Goal: Transaction & Acquisition: Download file/media

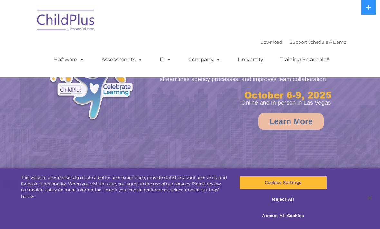
select select "MEDIUM"
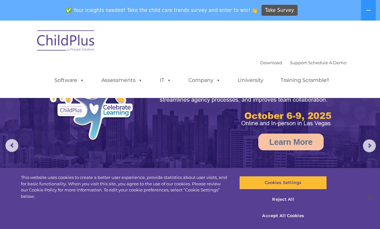
click at [370, 9] on icon at bounding box center [368, 10] width 5 height 5
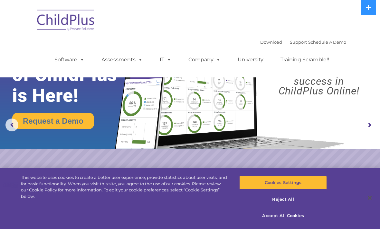
click at [266, 42] on link "Download" at bounding box center [271, 42] width 22 height 5
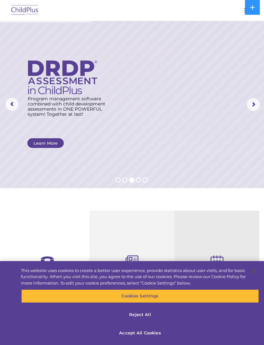
click at [250, 8] on icon at bounding box center [252, 7] width 5 height 5
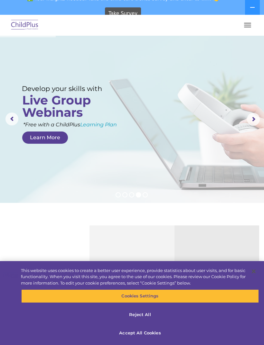
click at [250, 27] on span "button" at bounding box center [247, 27] width 7 height 1
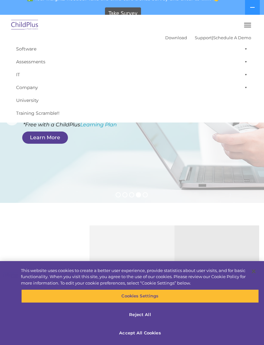
click at [193, 182] on rs-layer at bounding box center [132, 119] width 264 height 167
click at [191, 9] on div "Take Survey" at bounding box center [123, 14] width 241 height 18
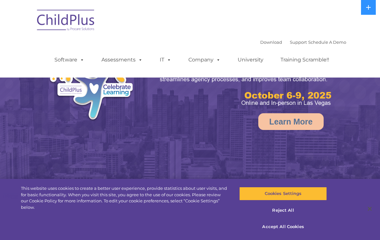
select select "MEDIUM"
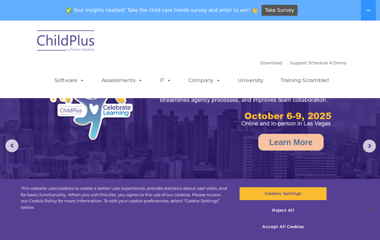
click at [370, 11] on icon at bounding box center [368, 10] width 5 height 5
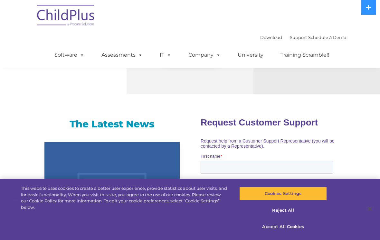
scroll to position [369, 0]
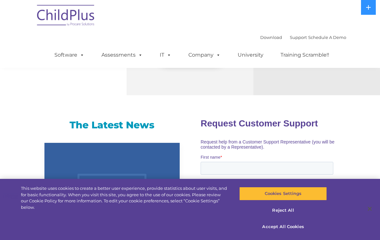
click at [262, 40] on link "Download" at bounding box center [271, 37] width 22 height 5
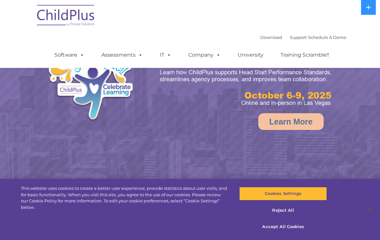
scroll to position [154, 0]
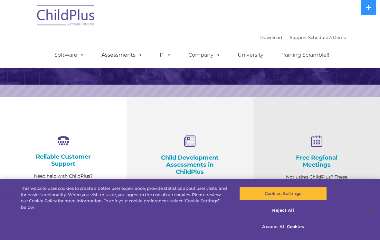
select select "MEDIUM"
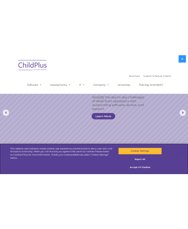
scroll to position [0, 0]
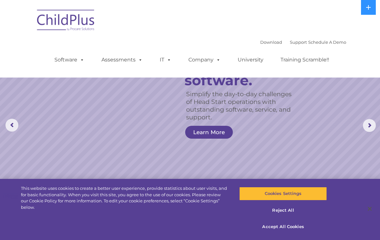
click at [262, 42] on link "Download" at bounding box center [271, 42] width 22 height 5
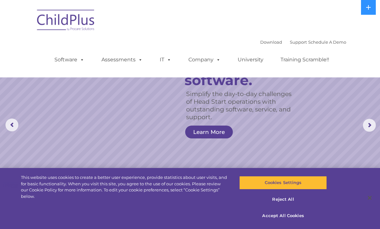
click at [261, 48] on ul "Software ChildPlus: The original and most widely-used Head Start data managemen…" at bounding box center [194, 60] width 304 height 26
click at [262, 42] on link "Download" at bounding box center [271, 42] width 22 height 5
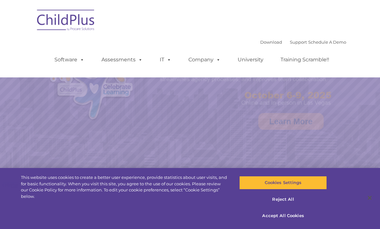
select select "MEDIUM"
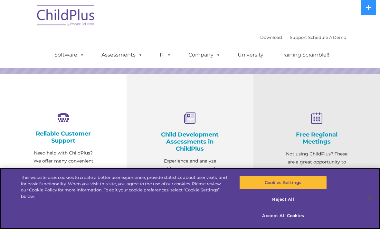
scroll to position [176, 0]
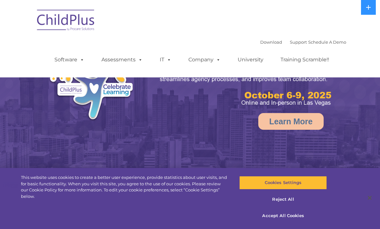
select select "MEDIUM"
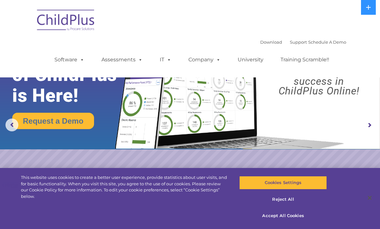
click at [267, 44] on link "Download" at bounding box center [271, 42] width 22 height 5
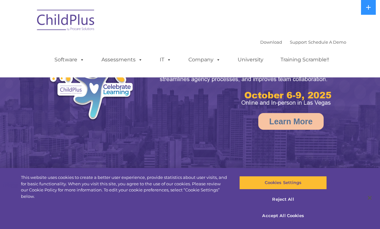
select select "MEDIUM"
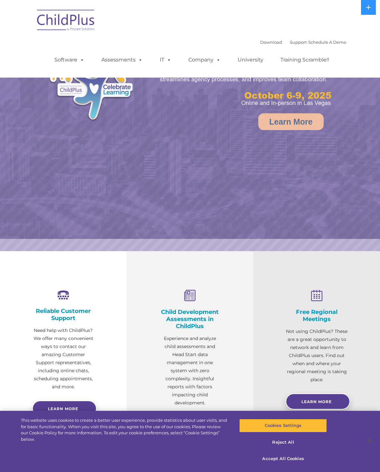
select select "MEDIUM"
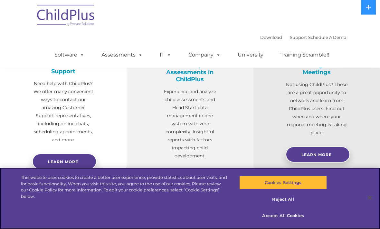
scroll to position [236, 0]
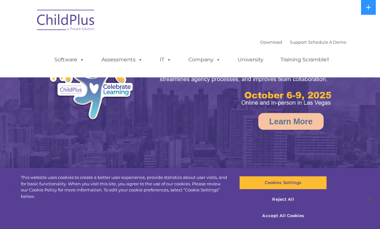
select select "MEDIUM"
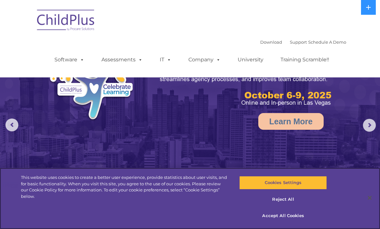
click at [293, 200] on button "Reject All" at bounding box center [282, 200] width 87 height 14
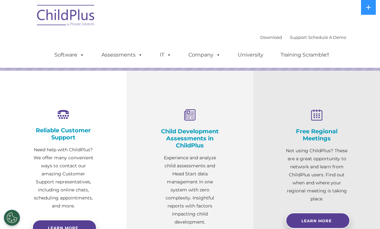
scroll to position [179, 0]
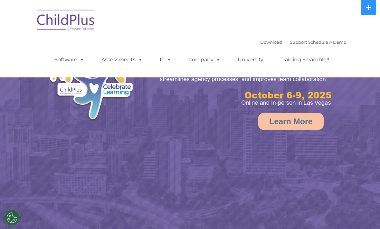
select select "MEDIUM"
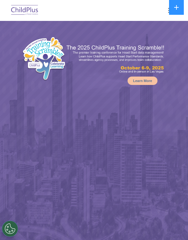
select select "MEDIUM"
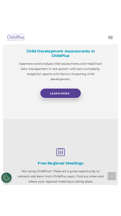
scroll to position [600, 0]
